Goal: Contribute content: Contribute content

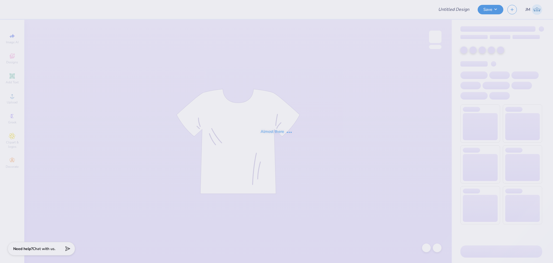
type input "AEPHI Dad's Weekend Crewneck"
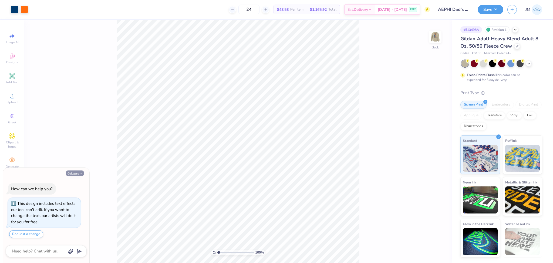
click at [75, 173] on button "Collapse" at bounding box center [75, 173] width 18 height 6
type textarea "x"
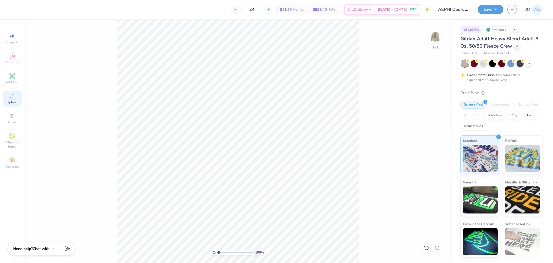
click at [12, 95] on icon at bounding box center [12, 96] width 6 height 6
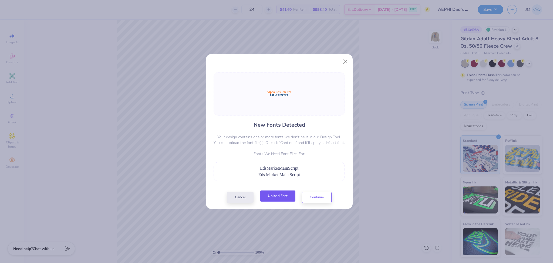
click at [287, 194] on button "Upload Font" at bounding box center [277, 195] width 35 height 11
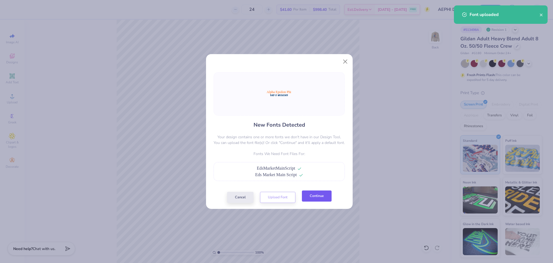
click at [321, 192] on button "Continue" at bounding box center [317, 195] width 30 height 11
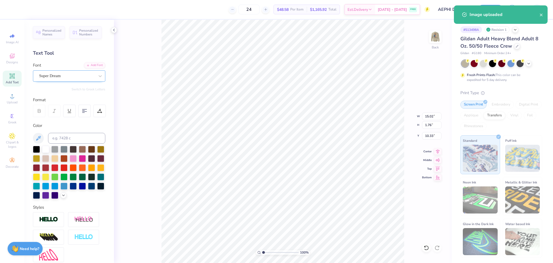
click at [57, 75] on div "Super Dream" at bounding box center [67, 76] width 57 height 8
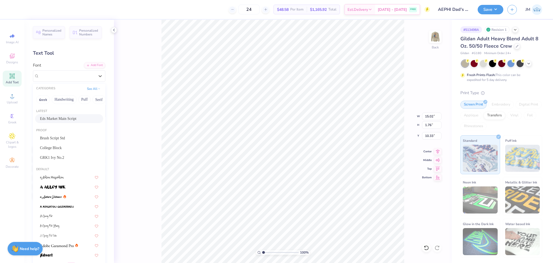
click at [61, 119] on span "Eds Market Main Script" at bounding box center [58, 119] width 36 height 6
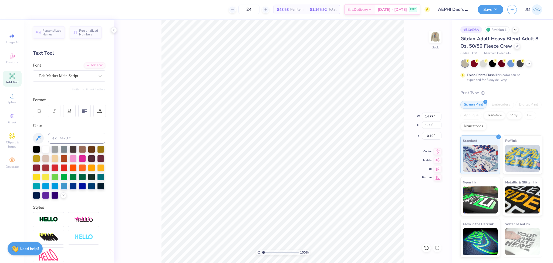
type input "14.77"
type input "1.90"
type input "10.19"
type input "12.64"
type input "1.63"
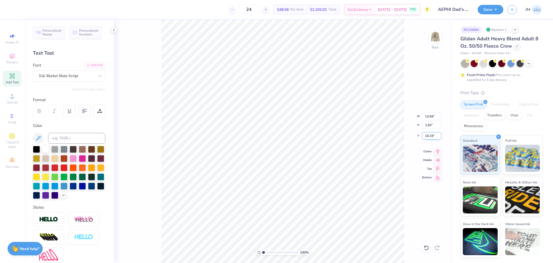
type input "10.68"
click at [438, 151] on icon at bounding box center [438, 150] width 8 height 6
type input "10.10"
type input "1.11"
type input "12.31"
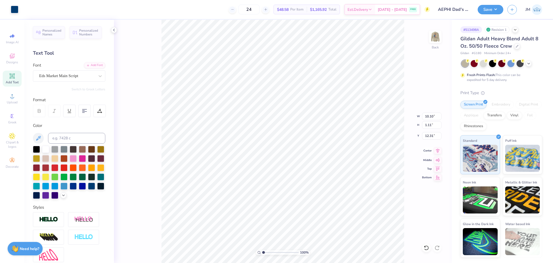
click at [439, 150] on icon at bounding box center [438, 150] width 8 height 6
click at [305, 203] on li "Group" at bounding box center [309, 203] width 42 height 11
click at [429, 117] on input "12.64" at bounding box center [431, 116] width 19 height 8
type input "4.00"
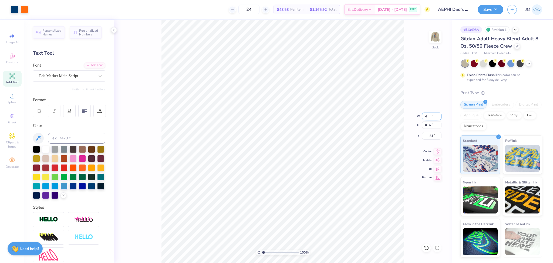
type input "0.87"
type input "11.61"
click at [426, 137] on input "9.87" at bounding box center [431, 136] width 19 height 8
type input "3.00"
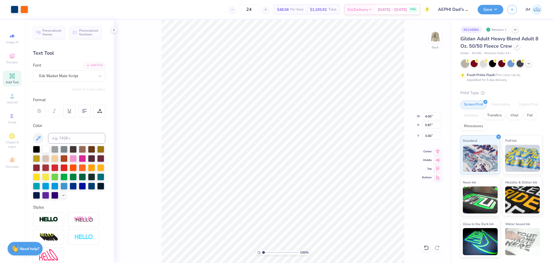
drag, startPoint x: 261, startPoint y: 252, endPoint x: 265, endPoint y: 251, distance: 4.4
click at [265, 251] on div "100 %" at bounding box center [283, 252] width 54 height 5
click at [267, 250] on input "range" at bounding box center [280, 252] width 36 height 5
click at [431, 40] on img at bounding box center [436, 37] width 22 height 22
type input "1"
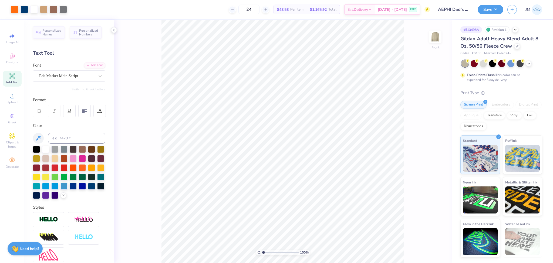
click at [262, 251] on input "range" at bounding box center [280, 252] width 36 height 5
click at [426, 246] on icon at bounding box center [426, 247] width 5 height 5
click at [14, 101] on span "Upload" at bounding box center [12, 102] width 11 height 4
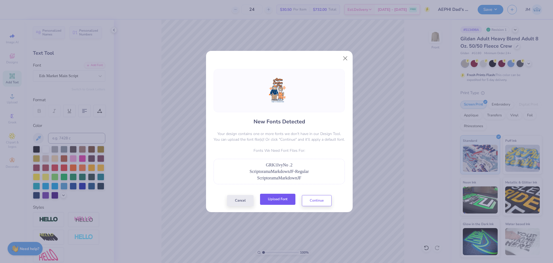
click at [284, 195] on button "Upload Font" at bounding box center [277, 198] width 35 height 11
click at [317, 198] on button "Continue" at bounding box center [317, 198] width 30 height 11
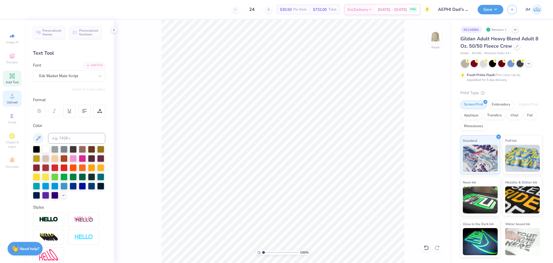
drag, startPoint x: 8, startPoint y: 102, endPoint x: 11, endPoint y: 102, distance: 3.3
click at [9, 101] on span "Upload" at bounding box center [12, 102] width 11 height 4
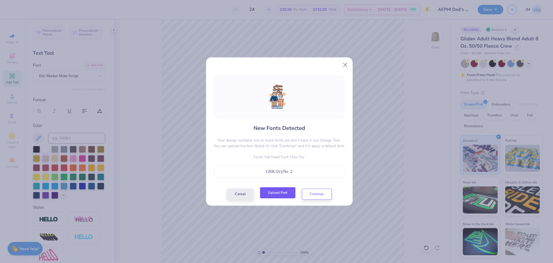
click at [282, 193] on button "Upload Font" at bounding box center [277, 192] width 35 height 11
click at [315, 192] on button "Continue" at bounding box center [317, 192] width 30 height 11
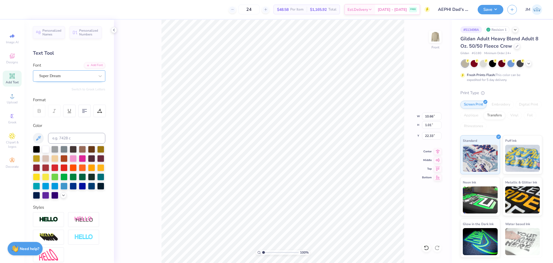
click at [58, 79] on div at bounding box center [67, 75] width 56 height 7
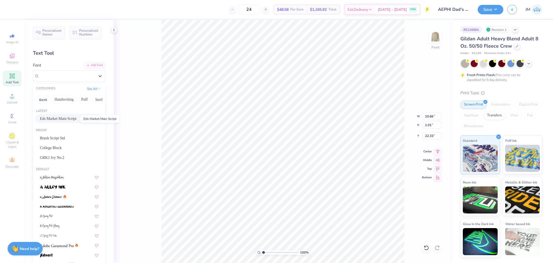
click at [62, 120] on span "Eds Market Main Script" at bounding box center [58, 119] width 36 height 6
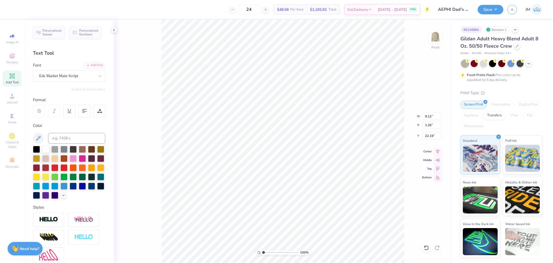
type input "9.12"
type input "1.26"
type input "22.19"
click at [439, 152] on icon at bounding box center [438, 150] width 8 height 6
type input "9.82"
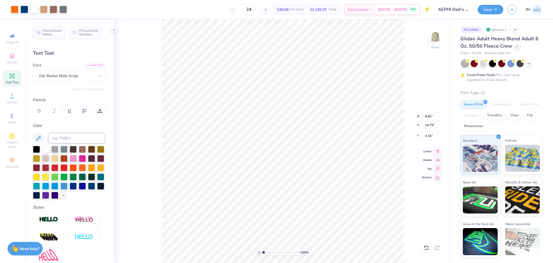
type input "14.79"
type input "3.73"
drag, startPoint x: 266, startPoint y: 250, endPoint x: 269, endPoint y: 249, distance: 3.5
click at [269, 250] on input "range" at bounding box center [280, 252] width 36 height 5
type input "2.63"
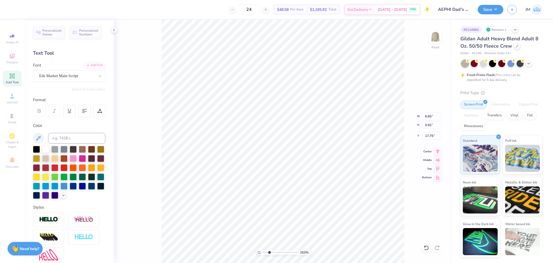
type input "17.75"
drag, startPoint x: 270, startPoint y: 253, endPoint x: 238, endPoint y: 244, distance: 32.5
click at [262, 250] on input "range" at bounding box center [280, 252] width 36 height 5
drag, startPoint x: 262, startPoint y: 254, endPoint x: 272, endPoint y: 251, distance: 11.1
type input "3.02"
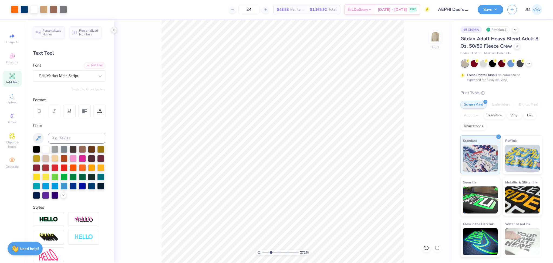
click at [271, 252] on input "range" at bounding box center [280, 252] width 36 height 5
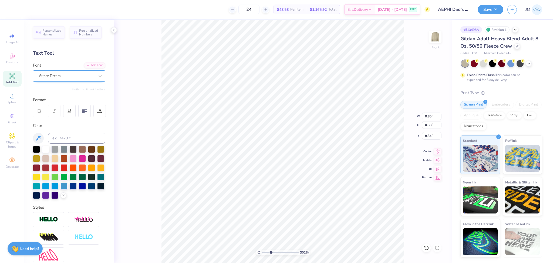
click at [73, 74] on div "Super Dream" at bounding box center [67, 76] width 57 height 8
click at [67, 118] on div "GRK1 Ivy No.2" at bounding box center [69, 119] width 58 height 6
type input "grk"
type input "0.98"
type input "0.31"
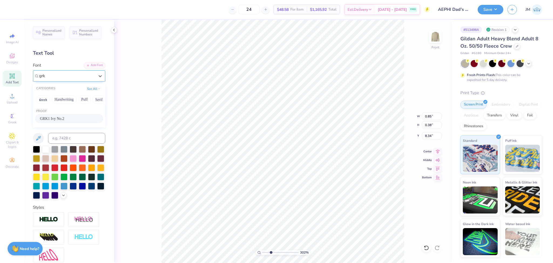
type input "8.37"
type input "1.10"
type input "0.91"
type input "11.18"
click at [64, 75] on div "Super Dream" at bounding box center [67, 76] width 57 height 8
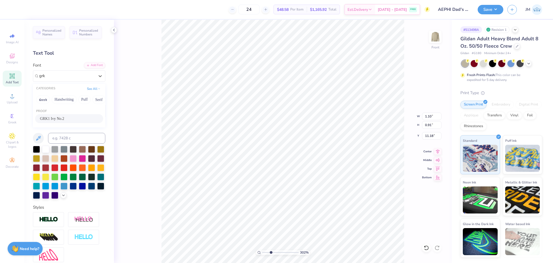
click at [64, 119] on span "GRK1 Ivy No.2" at bounding box center [52, 119] width 24 height 6
type input "grk"
type input "1.23"
type input "0.88"
type input "11.19"
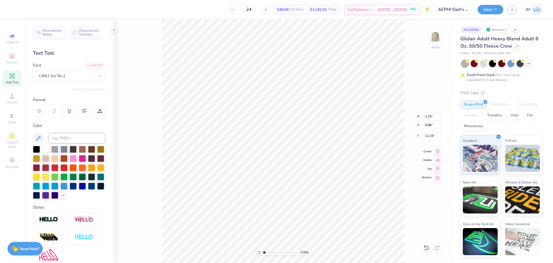
drag, startPoint x: 271, startPoint y: 253, endPoint x: 261, endPoint y: 247, distance: 10.7
click at [262, 250] on input "range" at bounding box center [280, 252] width 36 height 5
drag, startPoint x: 264, startPoint y: 252, endPoint x: 282, endPoint y: 246, distance: 19.6
click at [282, 250] on input "range" at bounding box center [280, 252] width 36 height 5
drag, startPoint x: 282, startPoint y: 253, endPoint x: 264, endPoint y: 249, distance: 18.7
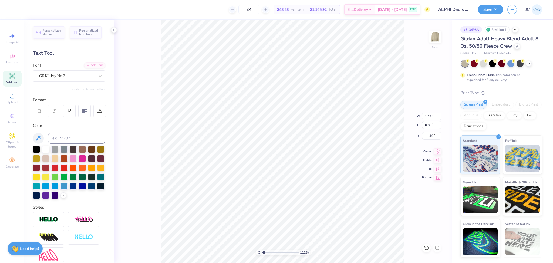
click at [264, 250] on input "range" at bounding box center [280, 252] width 36 height 5
type input "1.12"
click at [11, 95] on icon at bounding box center [12, 96] width 6 height 6
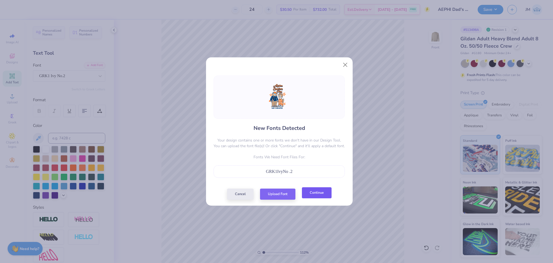
click at [312, 195] on button "Continue" at bounding box center [317, 192] width 30 height 11
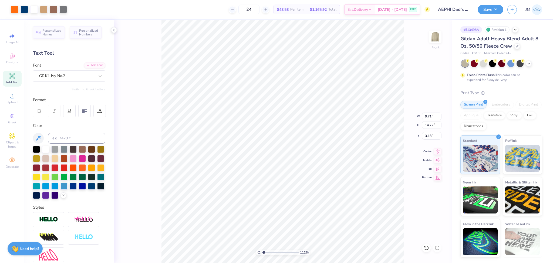
type input "9.71"
type input "14.72"
type input "4.40"
click at [78, 69] on div "Font Super Dream" at bounding box center [69, 71] width 72 height 19
click at [71, 77] on div "Super Dream" at bounding box center [67, 76] width 57 height 8
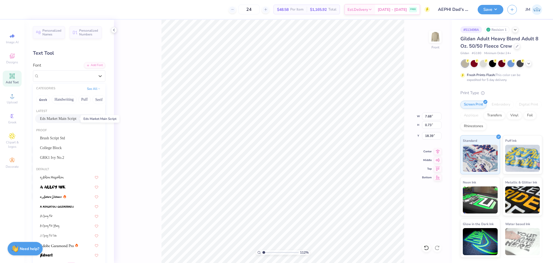
drag, startPoint x: 62, startPoint y: 117, endPoint x: 408, endPoint y: 176, distance: 351.0
click at [62, 117] on span "Eds Market Main Script" at bounding box center [58, 119] width 36 height 6
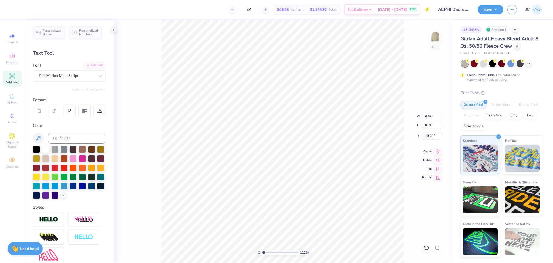
type input "6.57"
type input "0.91"
type input "18.28"
click at [439, 152] on icon at bounding box center [438, 150] width 8 height 6
drag, startPoint x: 264, startPoint y: 251, endPoint x: 270, endPoint y: 250, distance: 6.1
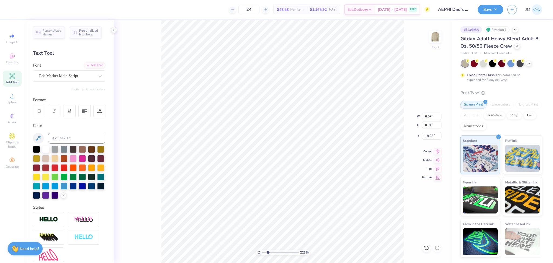
type input "2.55"
click at [269, 250] on input "range" at bounding box center [280, 252] width 36 height 5
type input "18.31"
drag, startPoint x: 269, startPoint y: 253, endPoint x: 257, endPoint y: 247, distance: 13.2
click at [262, 250] on input "range" at bounding box center [280, 252] width 36 height 5
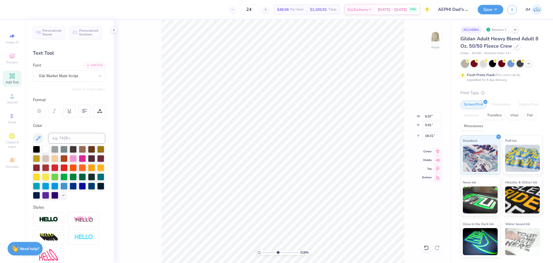
drag, startPoint x: 263, startPoint y: 252, endPoint x: 277, endPoint y: 249, distance: 15.2
type input "4.85"
click at [277, 250] on input "range" at bounding box center [280, 252] width 36 height 5
type input "18.40"
drag, startPoint x: 277, startPoint y: 253, endPoint x: 237, endPoint y: 246, distance: 40.3
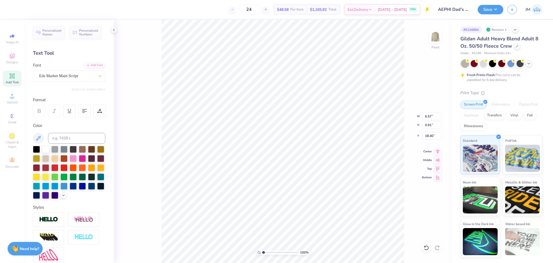
click at [262, 250] on input "range" at bounding box center [280, 252] width 36 height 5
drag, startPoint x: 267, startPoint y: 251, endPoint x: 267, endPoint y: 247, distance: 3.8
type input "2.07"
click at [267, 250] on input "range" at bounding box center [280, 252] width 36 height 5
click at [67, 71] on div "Super Dream" at bounding box center [69, 75] width 72 height 11
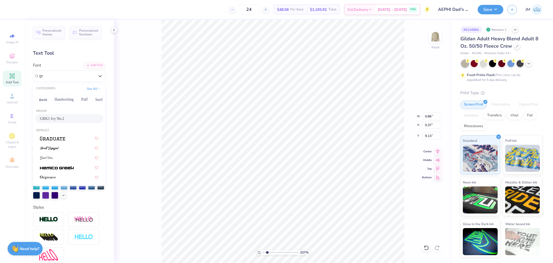
click at [64, 117] on span "GRK1 Ivy No.2" at bounding box center [52, 119] width 24 height 6
type input "gr"
type input "0.96"
type input "0.31"
type input "9.16"
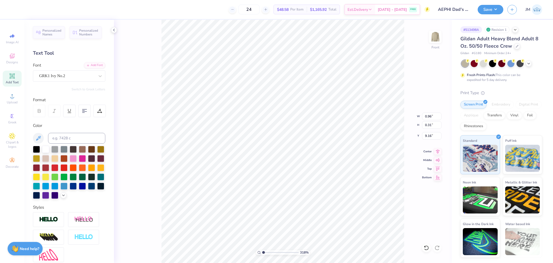
drag, startPoint x: 265, startPoint y: 252, endPoint x: 221, endPoint y: 242, distance: 45.1
type input "1"
click at [262, 250] on input "range" at bounding box center [280, 252] width 36 height 5
click at [279, 202] on li "Group" at bounding box center [288, 203] width 42 height 11
click at [428, 125] on input "14.91" at bounding box center [431, 125] width 19 height 8
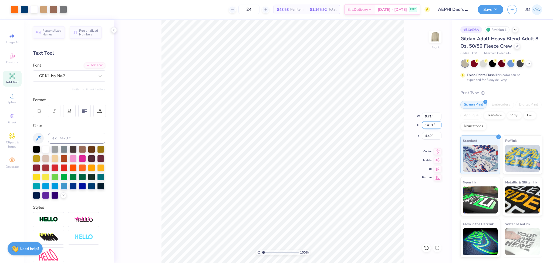
click at [428, 125] on input "14.91" at bounding box center [431, 125] width 19 height 8
type input "15"
type input "9.77"
type input "15.00"
click at [424, 135] on input "4.35" at bounding box center [431, 136] width 19 height 8
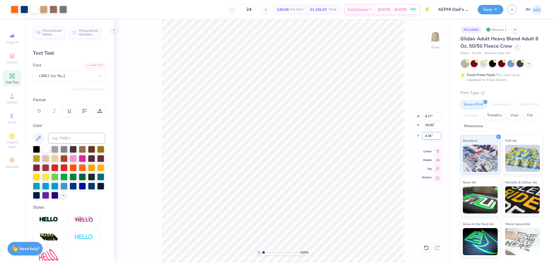
click at [424, 135] on input "4.35" at bounding box center [431, 136] width 19 height 8
type input "3.00"
click at [439, 151] on icon at bounding box center [438, 150] width 8 height 6
click at [437, 151] on icon at bounding box center [438, 150] width 8 height 6
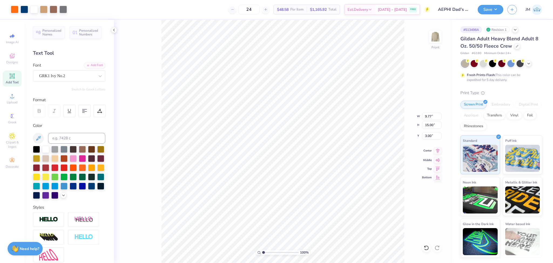
click at [437, 151] on icon at bounding box center [438, 150] width 8 height 6
click at [438, 152] on icon at bounding box center [438, 150] width 8 height 6
click at [484, 10] on button "Save" at bounding box center [491, 8] width 26 height 9
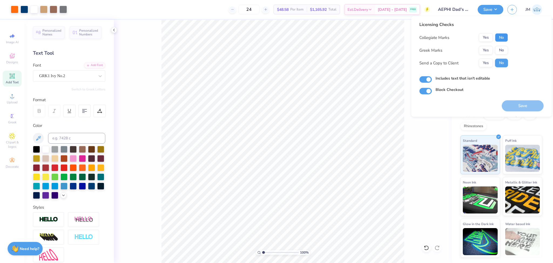
click at [503, 39] on button "No" at bounding box center [501, 37] width 13 height 9
click at [488, 51] on button "Yes" at bounding box center [486, 50] width 14 height 9
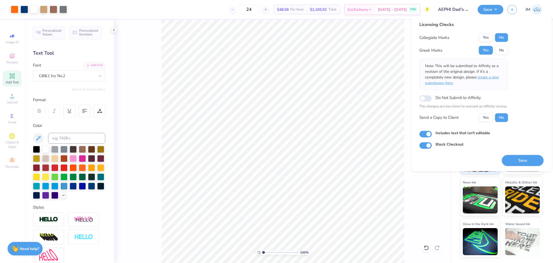
click at [491, 78] on span "create a new submission here" at bounding box center [462, 80] width 74 height 11
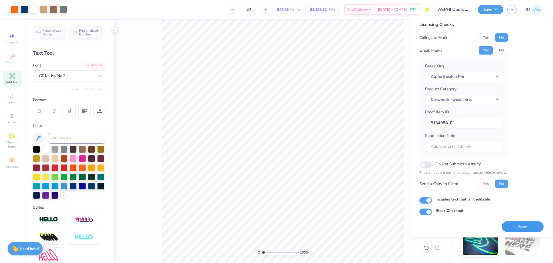
click at [521, 224] on button "Save" at bounding box center [523, 226] width 42 height 11
